Goal: Task Accomplishment & Management: Manage account settings

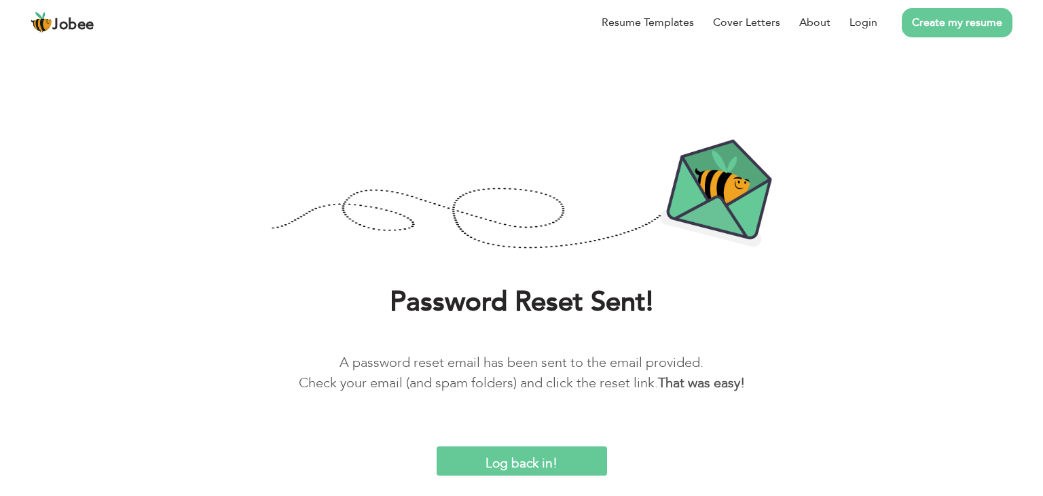
click at [66, 25] on span "Jobee" at bounding box center [73, 25] width 42 height 15
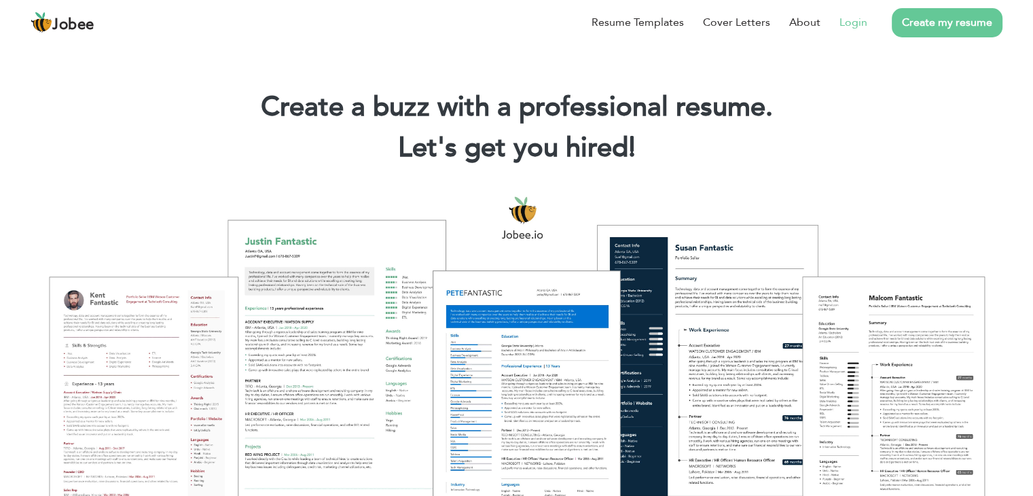
click at [855, 25] on link "Login" at bounding box center [853, 22] width 28 height 16
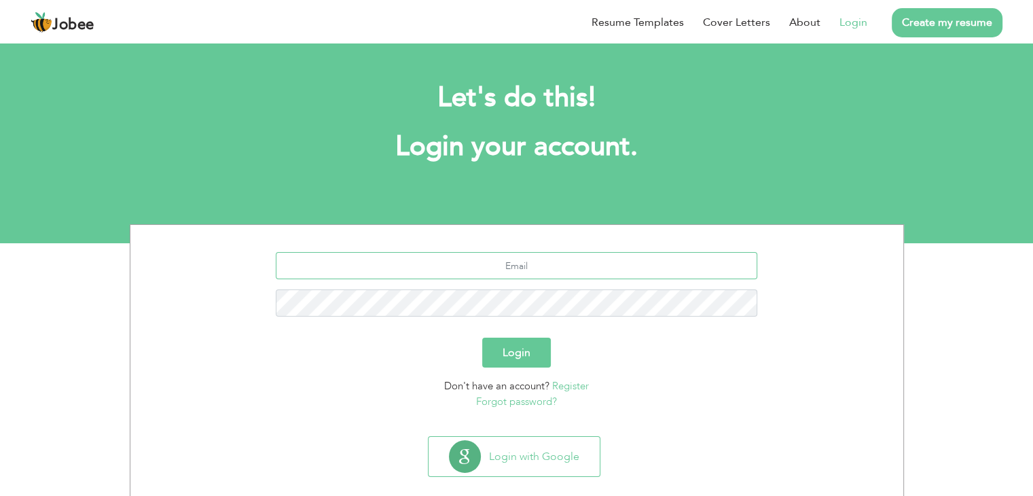
click at [559, 254] on input "text" at bounding box center [516, 265] width 481 height 27
type input "maryamarshad965@gmail.com"
click at [521, 337] on button "Login" at bounding box center [516, 352] width 69 height 30
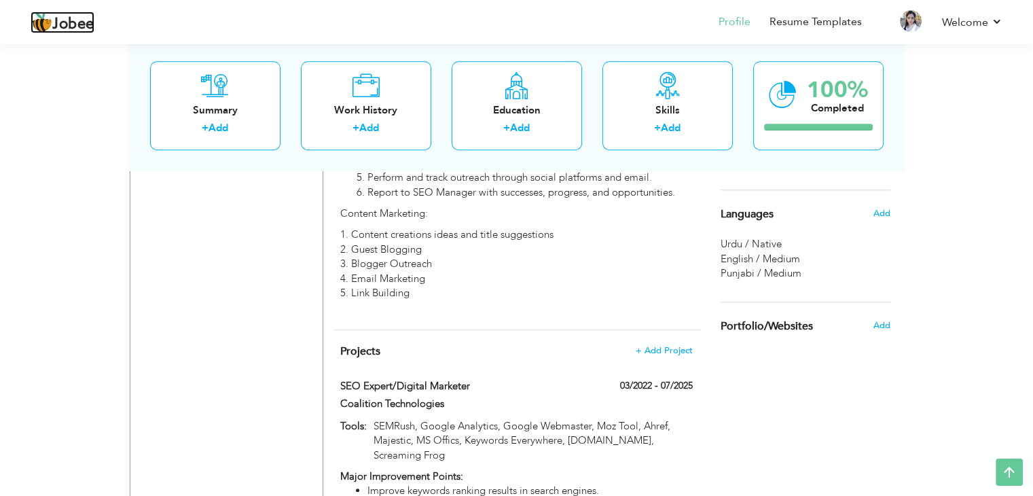
scroll to position [992, 0]
